Goal: Contribute content: Add original content to the website for others to see

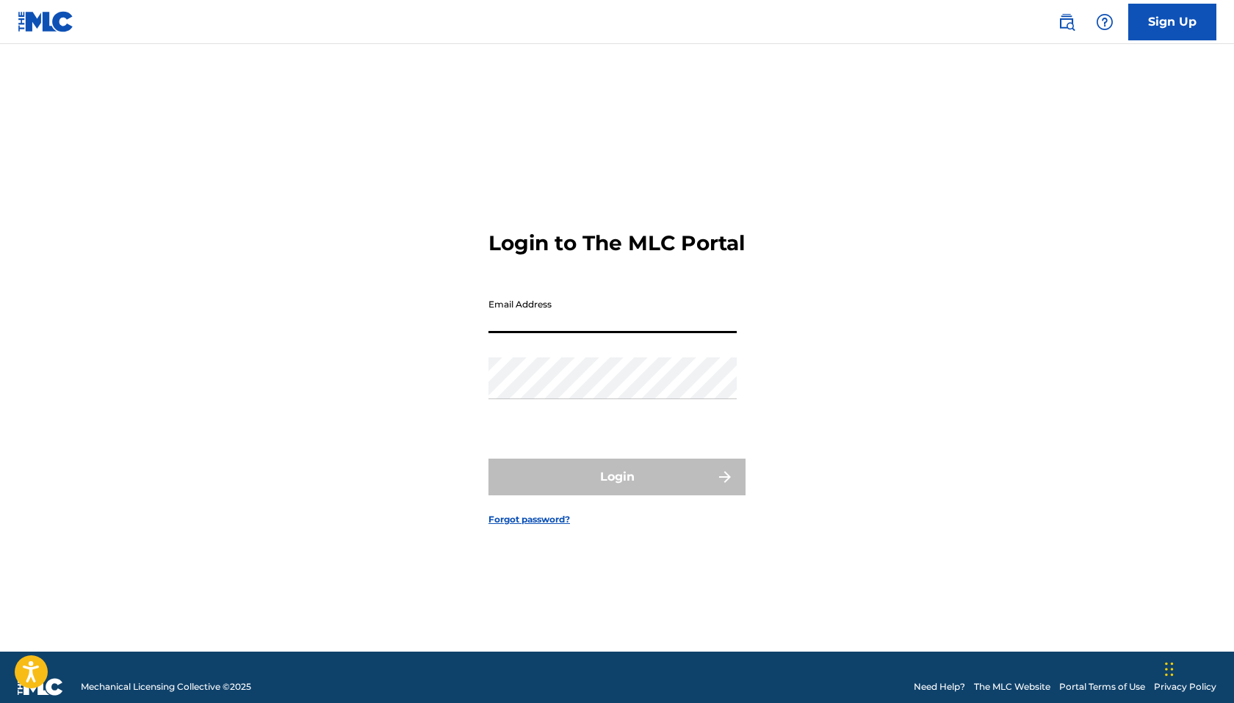
type input "[EMAIL_ADDRESS][DOMAIN_NAME]"
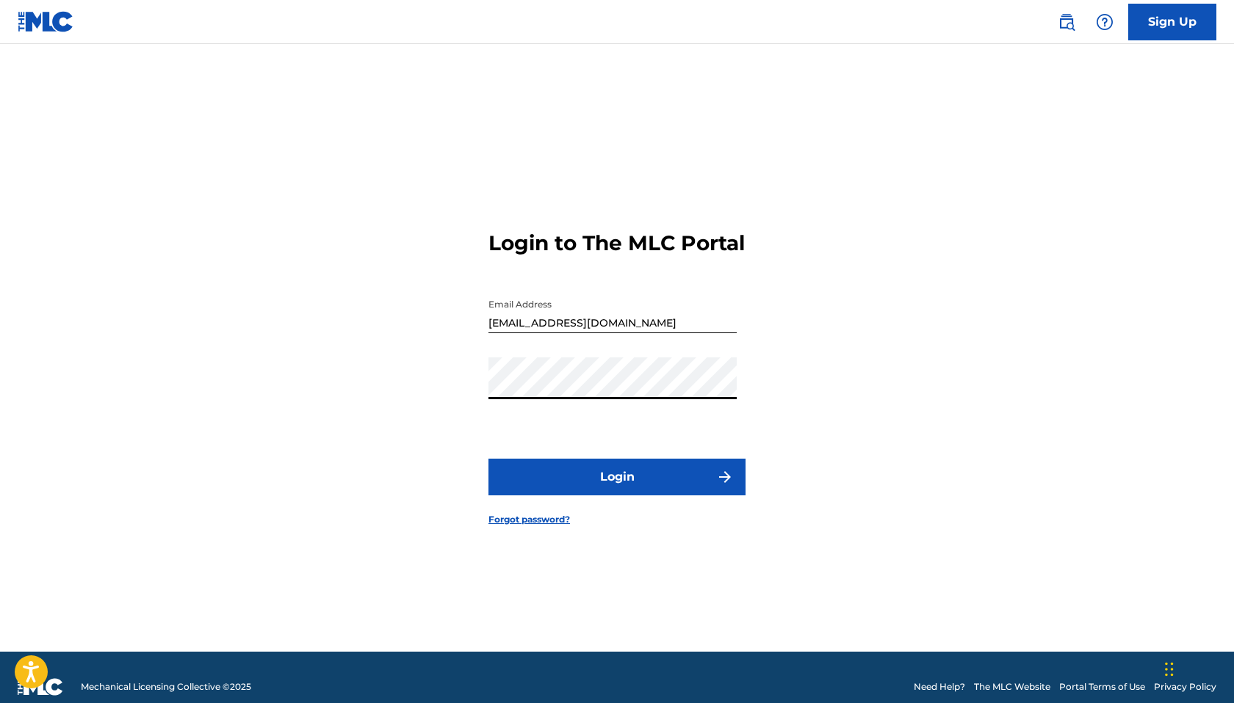
click at [600, 493] on button "Login" at bounding box center [616, 477] width 257 height 37
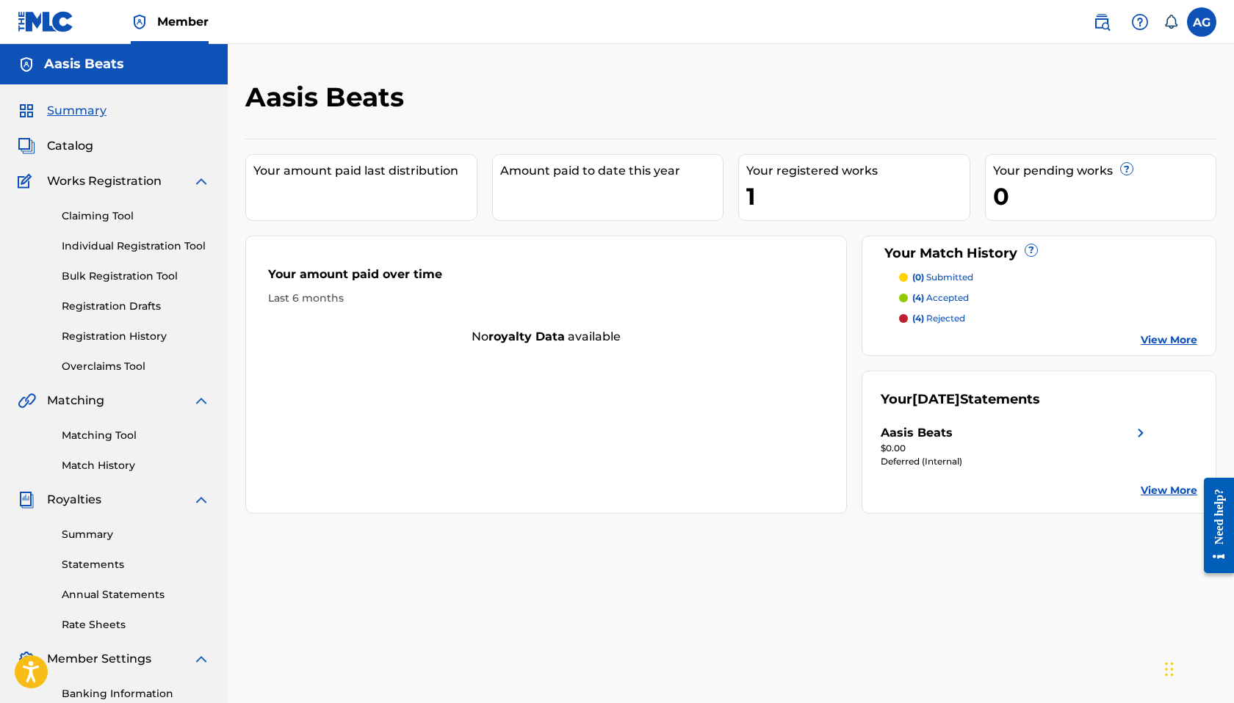
click at [72, 140] on span "Catalog" at bounding box center [70, 146] width 46 height 18
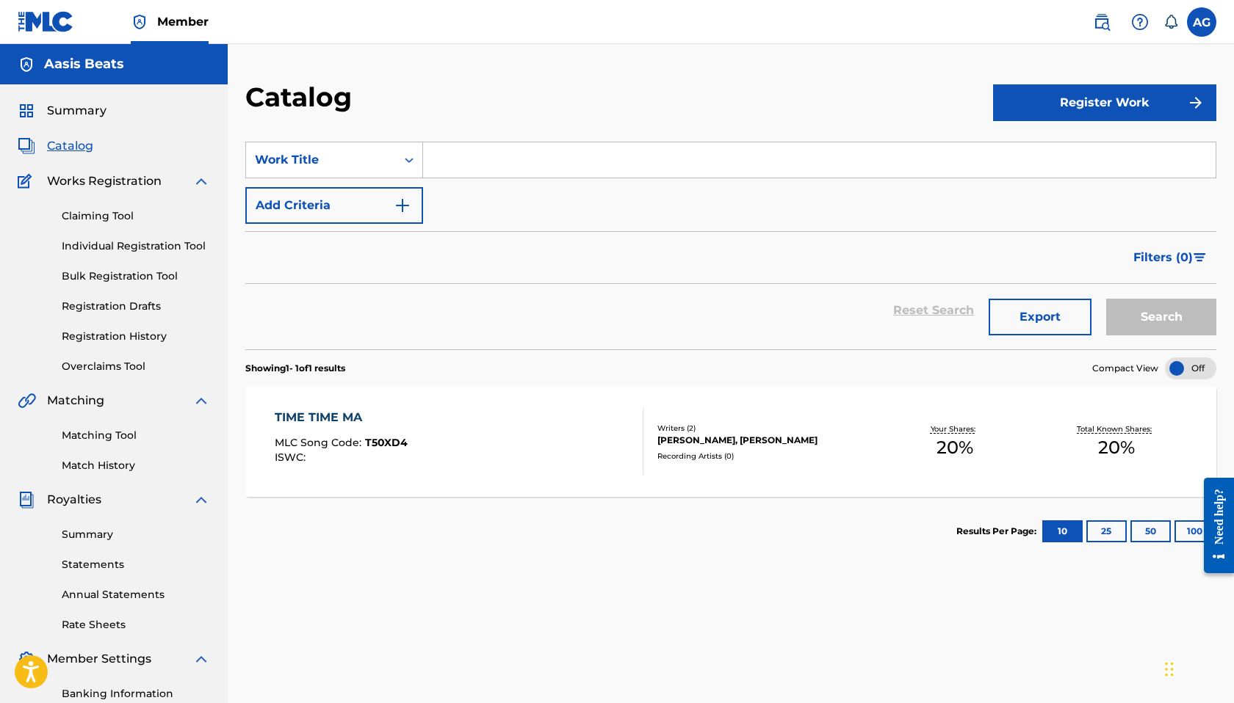
click at [110, 331] on link "Registration History" at bounding box center [136, 336] width 148 height 15
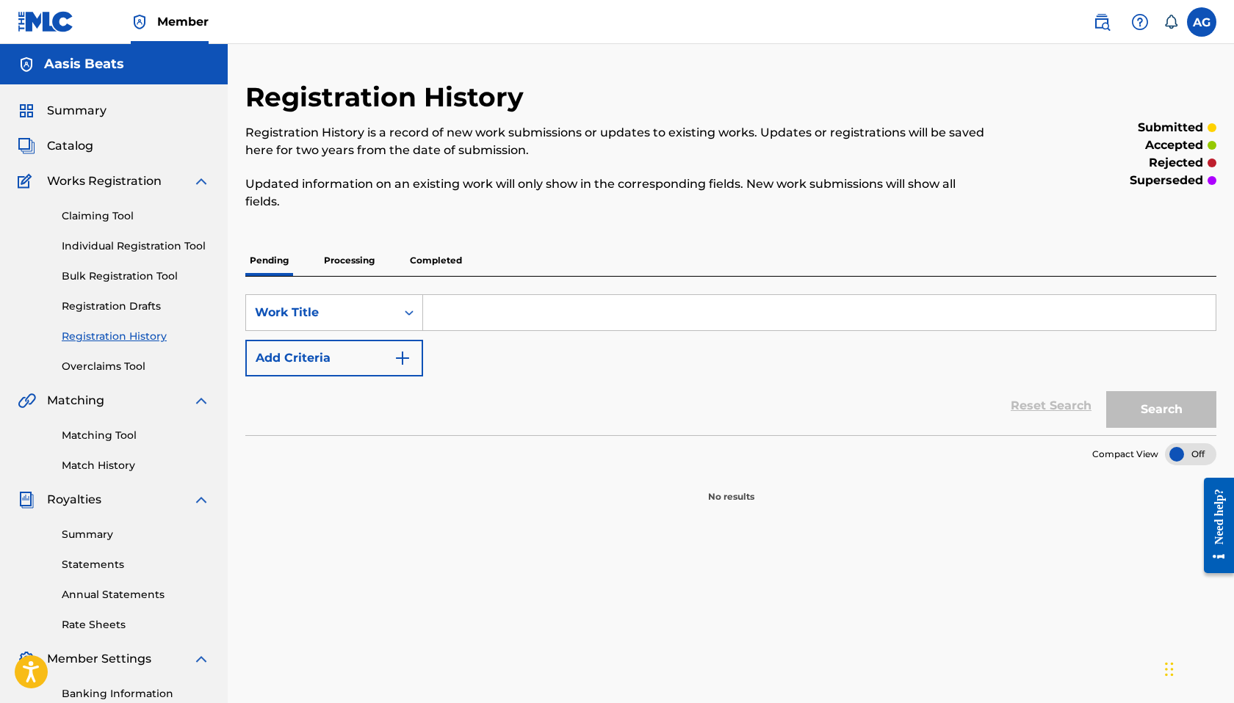
click at [347, 261] on p "Processing" at bounding box center [348, 260] width 59 height 31
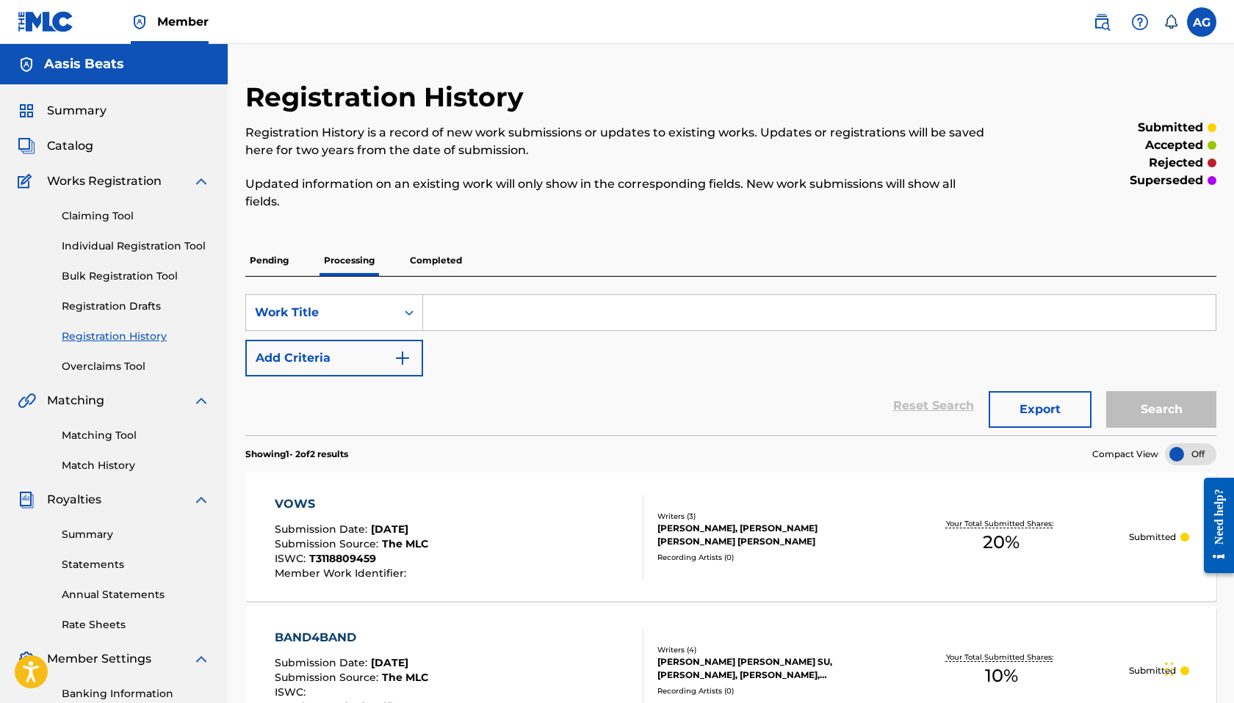
click at [69, 138] on span "Catalog" at bounding box center [70, 146] width 46 height 18
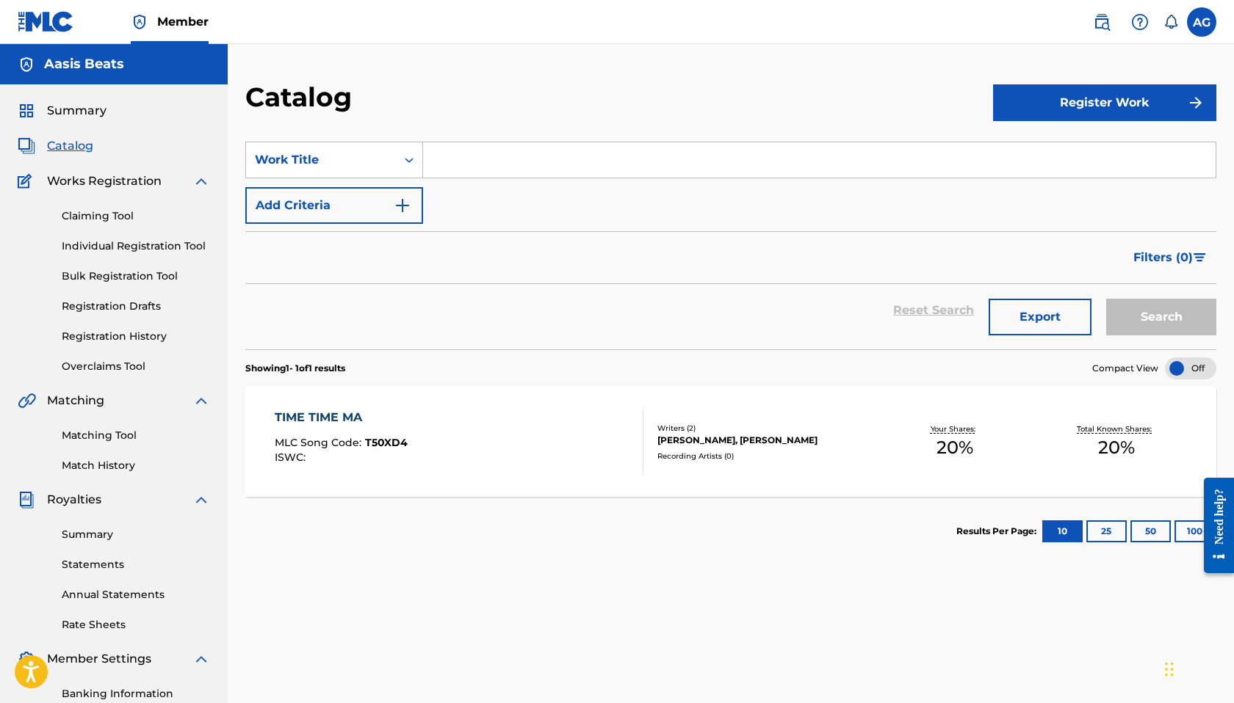
click at [603, 446] on div "TIME TIME MA MLC Song Code : T50XD4 ISWC :" at bounding box center [459, 442] width 369 height 66
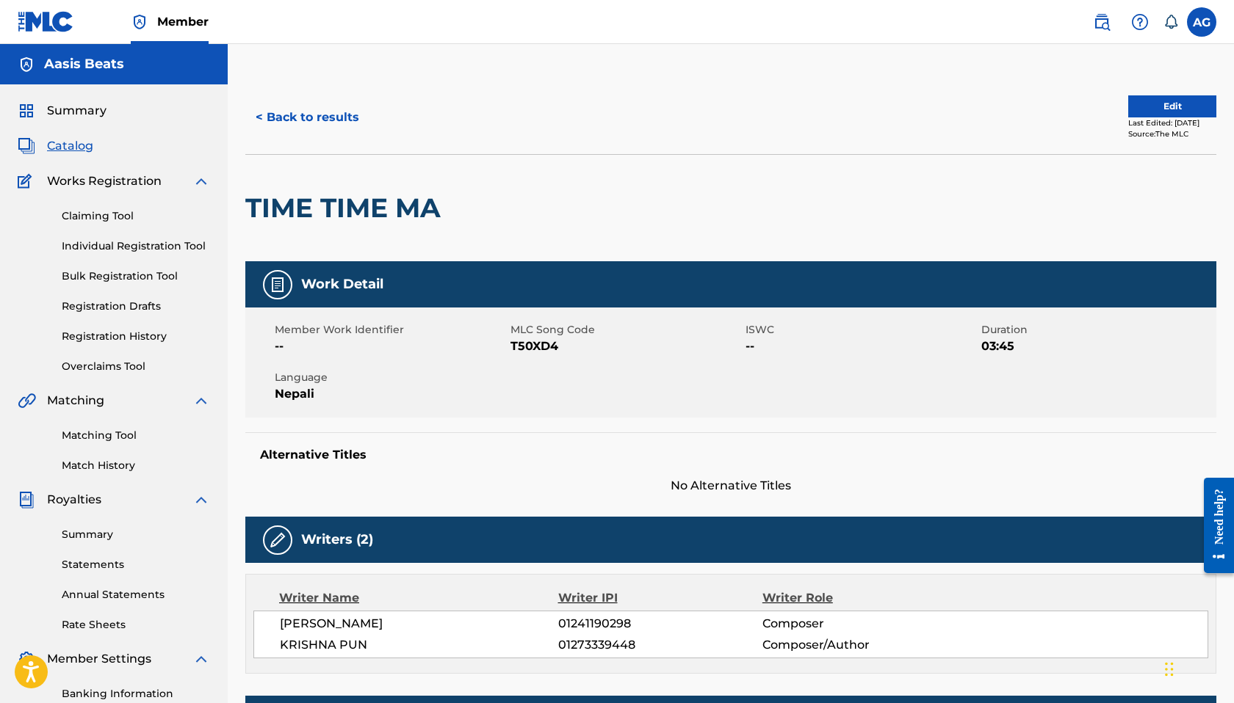
click at [1128, 105] on button "Edit" at bounding box center [1172, 106] width 88 height 22
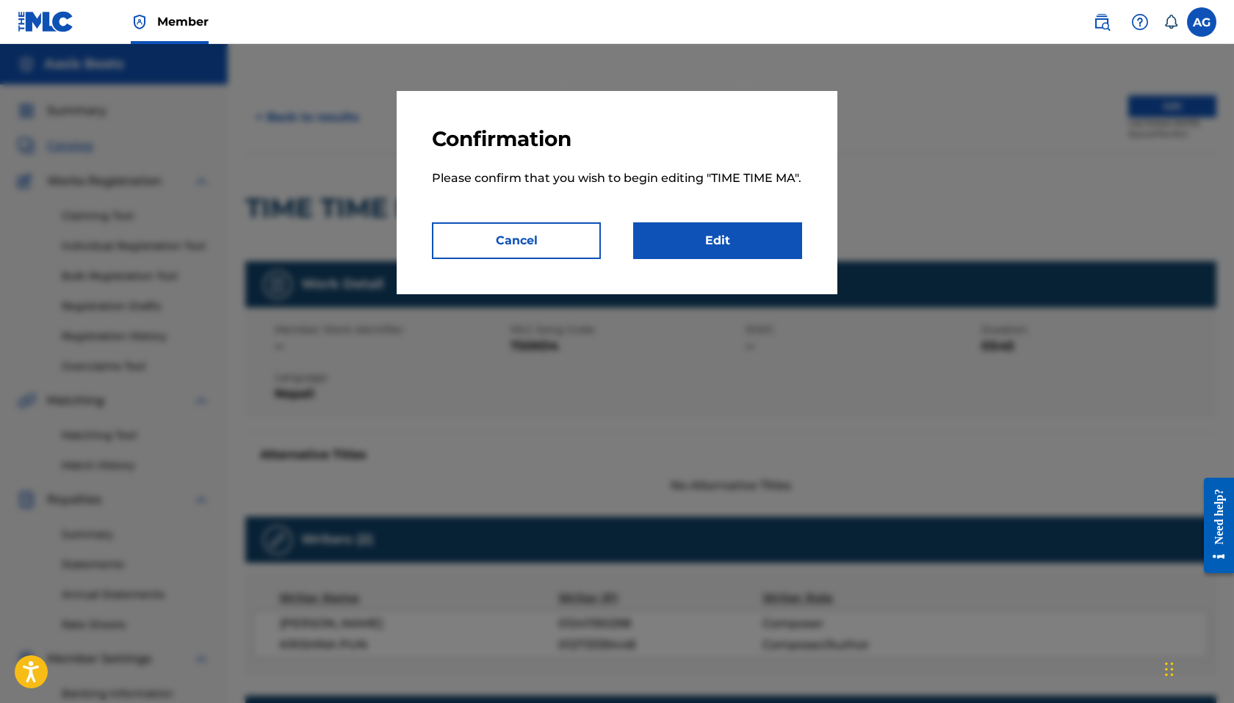
click at [673, 253] on link "Edit" at bounding box center [717, 240] width 169 height 37
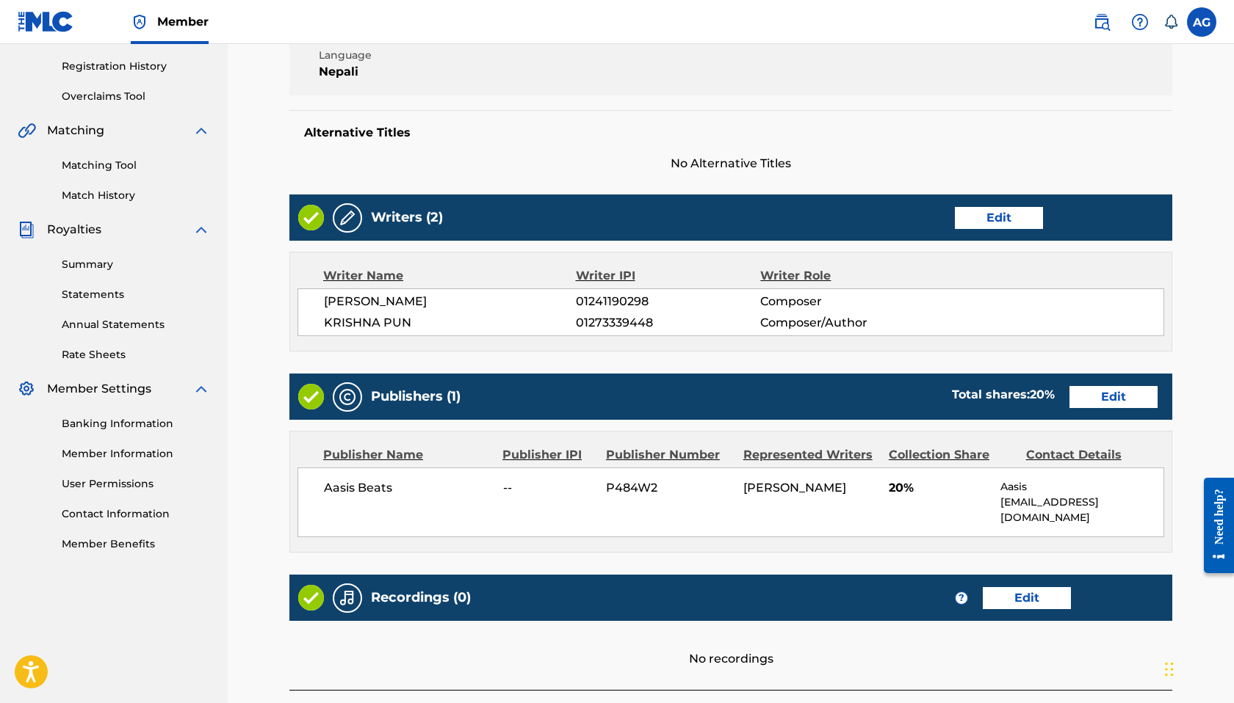
scroll to position [275, 0]
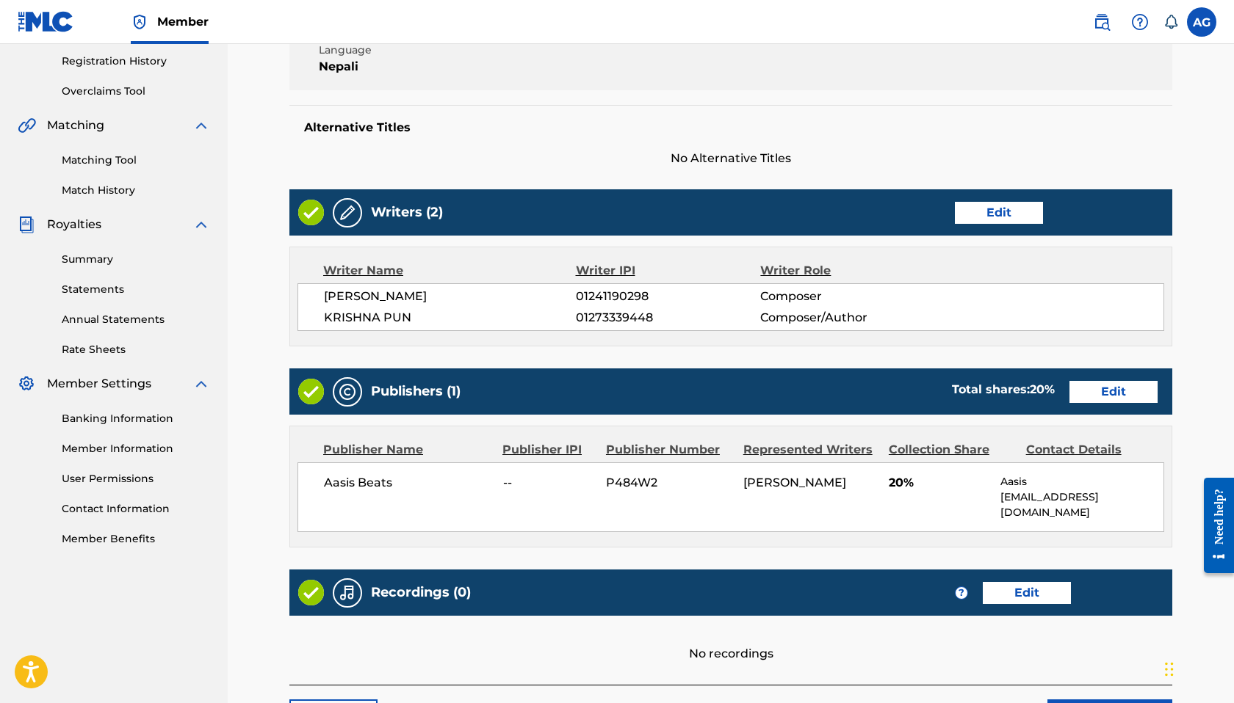
click at [974, 212] on link "Edit" at bounding box center [999, 213] width 88 height 22
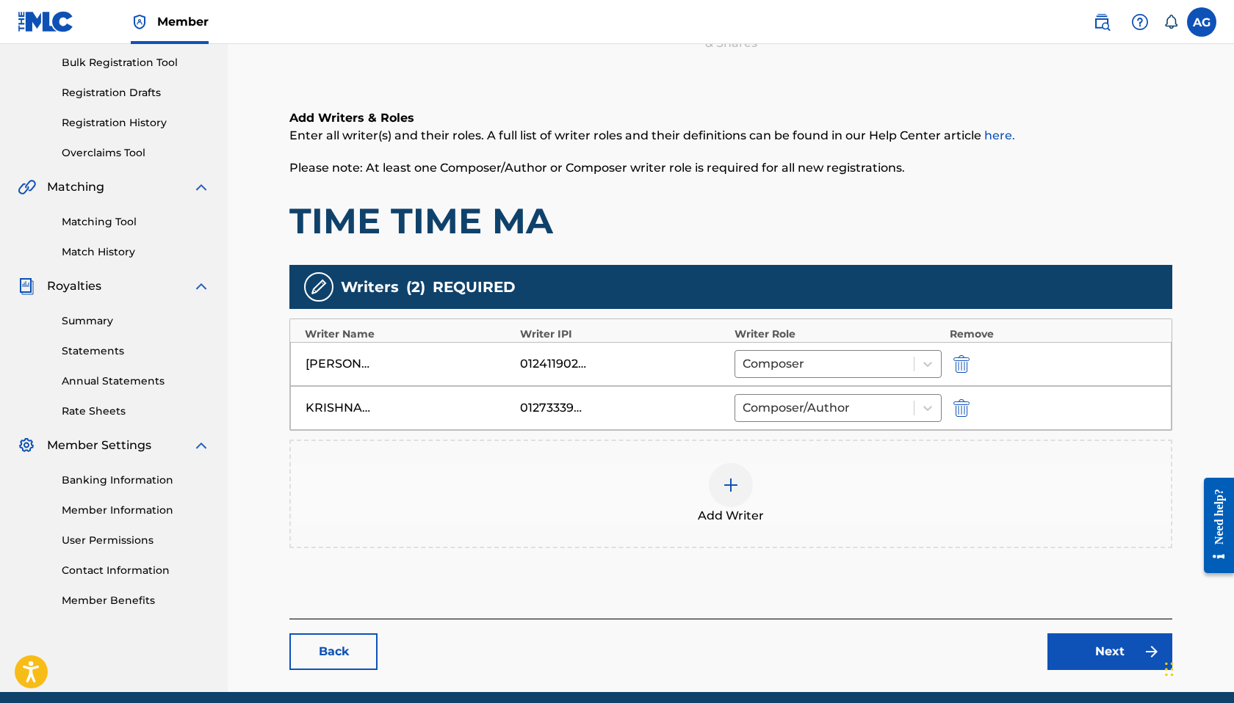
scroll to position [271, 0]
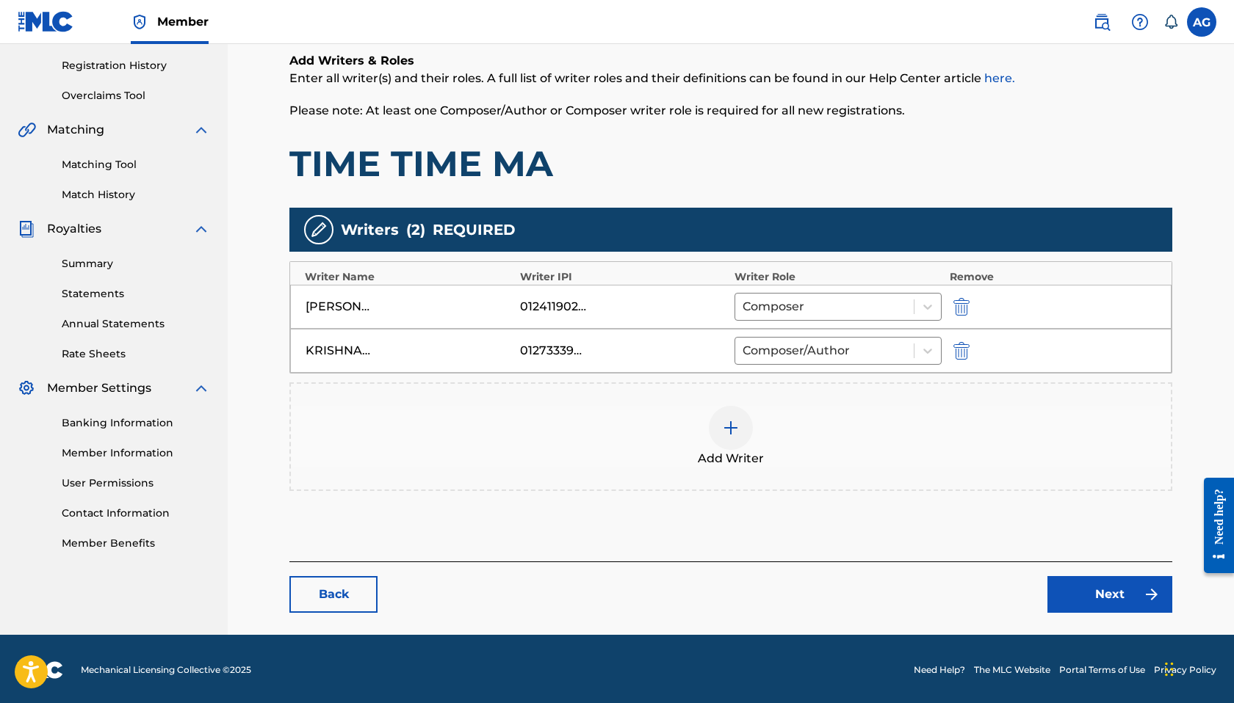
click at [741, 437] on div at bounding box center [731, 428] width 44 height 44
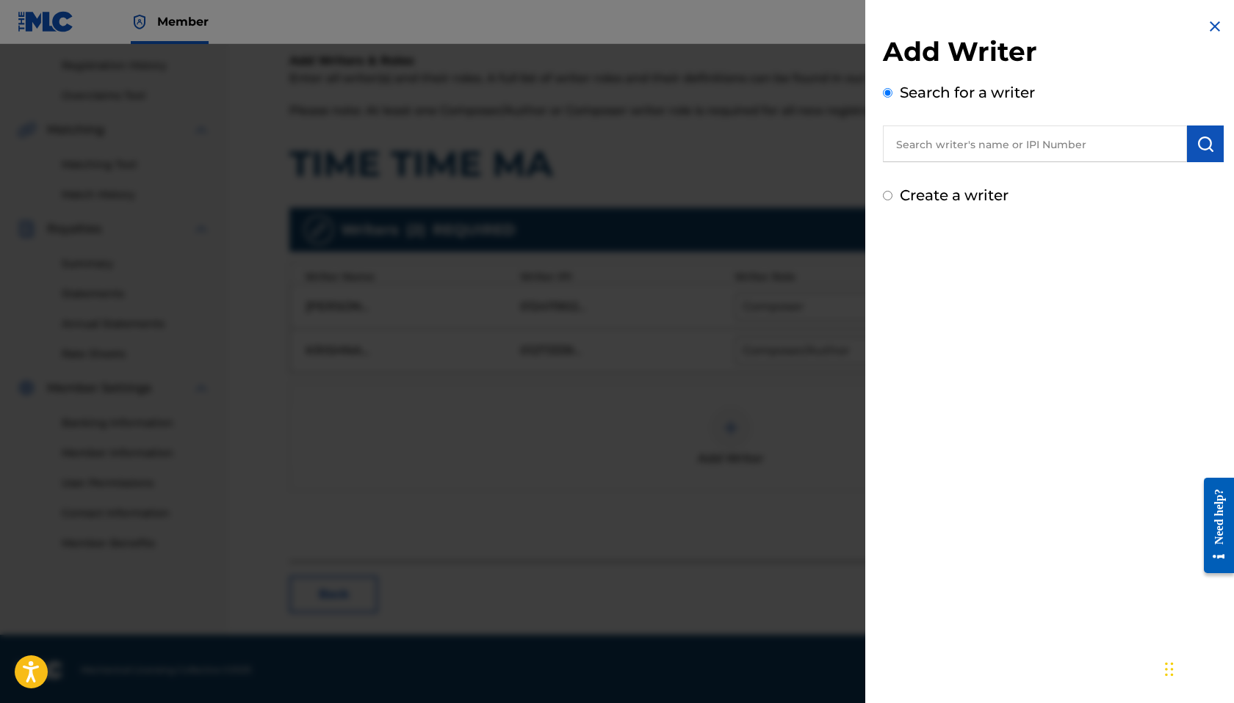
click at [1017, 148] on input "text" at bounding box center [1035, 144] width 304 height 37
type input "[PERSON_NAME]"
click at [1200, 147] on img "submit" at bounding box center [1205, 144] width 18 height 18
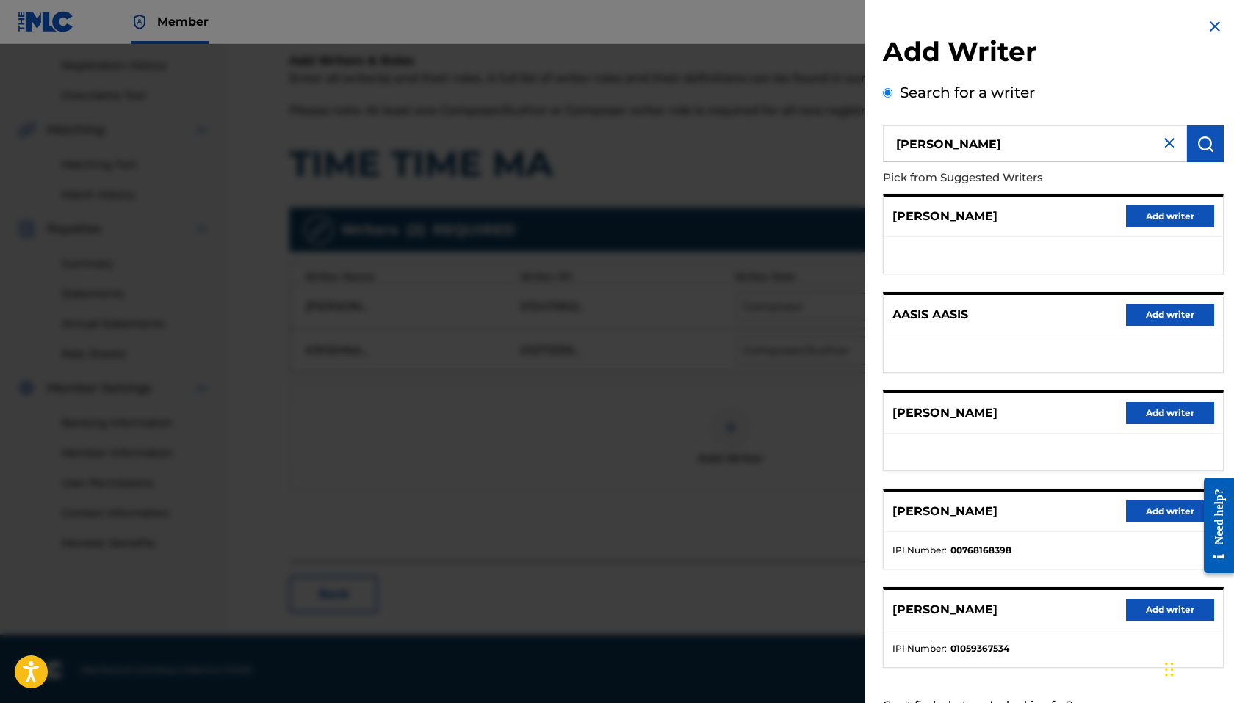
scroll to position [0, 0]
click at [1206, 21] on img at bounding box center [1215, 27] width 18 height 18
